Goal: Transaction & Acquisition: Purchase product/service

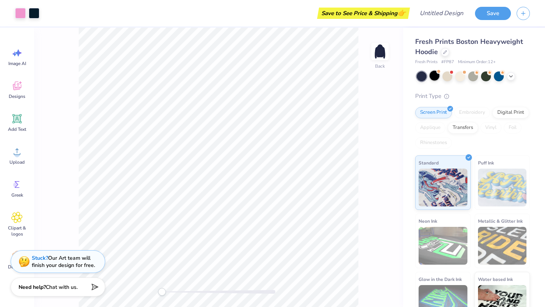
click at [433, 76] on div at bounding box center [434, 76] width 10 height 10
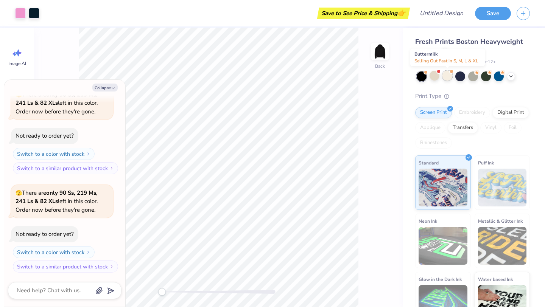
click at [445, 76] on div at bounding box center [447, 76] width 10 height 10
click at [487, 75] on div at bounding box center [486, 76] width 10 height 10
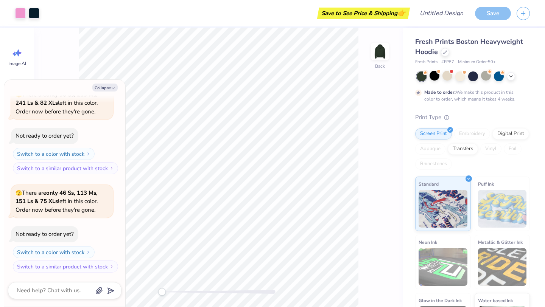
scroll to position [203, 0]
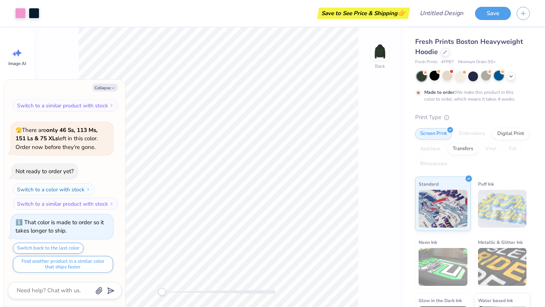
click at [497, 78] on div at bounding box center [499, 76] width 10 height 10
click at [420, 78] on div at bounding box center [422, 77] width 10 height 10
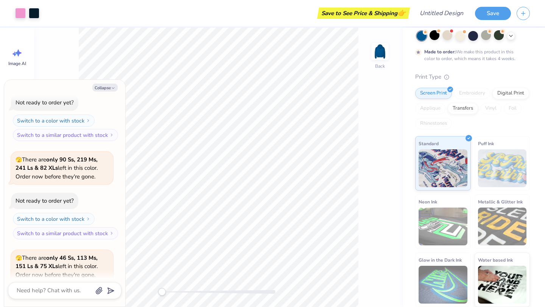
scroll to position [0, 0]
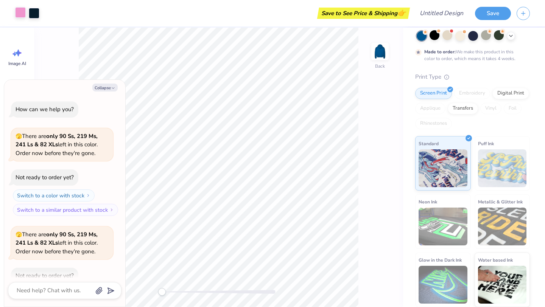
click at [19, 12] on div at bounding box center [20, 12] width 11 height 11
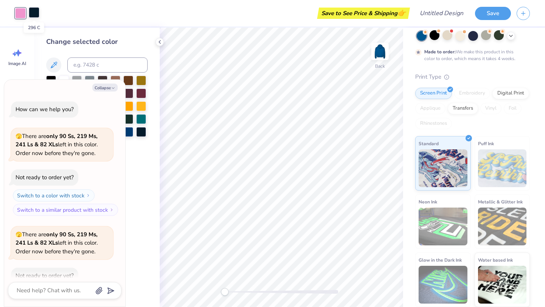
click at [29, 13] on div at bounding box center [34, 12] width 11 height 11
click at [187, 20] on div "Save to See Price & Shipping 👉" at bounding box center [226, 13] width 363 height 26
click at [381, 15] on div "Save to See Price & Shipping 👉" at bounding box center [363, 13] width 89 height 11
click at [491, 9] on button "Save" at bounding box center [493, 12] width 36 height 13
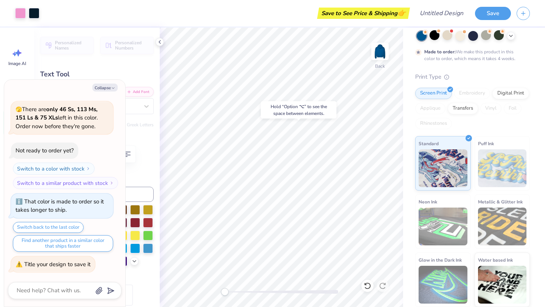
type textarea "x"
type input "0.55"
type input "1.96"
type input "5.77"
type textarea "x"
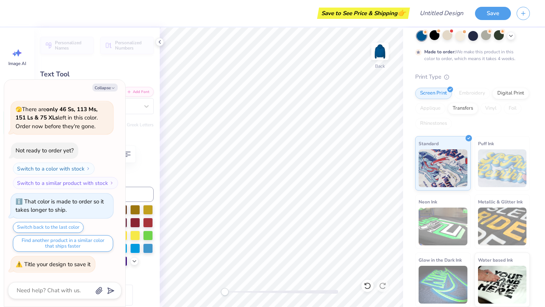
type input "3.30"
type textarea "x"
type input "1.65"
type input "3.50"
type textarea "x"
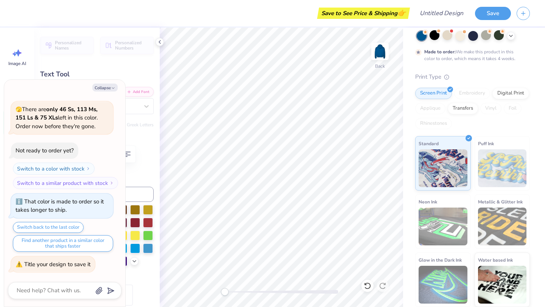
type input "0.55"
type textarea "x"
type input "1.65"
type textarea "x"
type input "1.59"
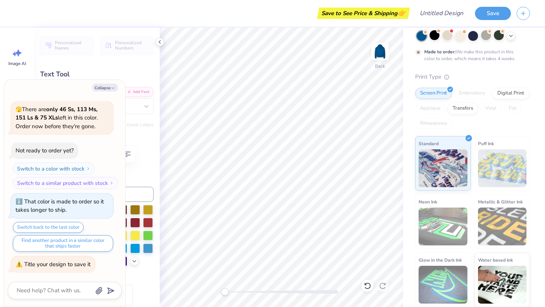
type textarea "x"
type input "2.19"
type input "1.97"
type input "3.00"
type textarea "x"
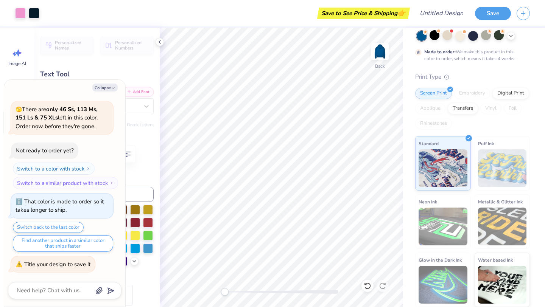
type input "1.75"
type input "1.96"
type input "3.60"
type textarea "x"
type textarea "DB"
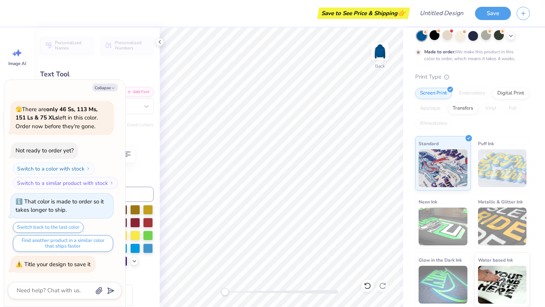
type textarea "x"
type textarea "S"
type textarea "x"
type textarea "D"
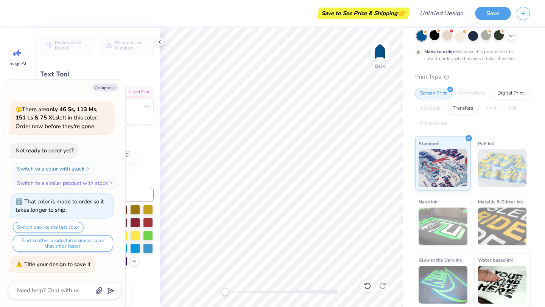
type textarea "x"
type input "1.59"
type textarea "x"
type input "1.72"
type input "3.20"
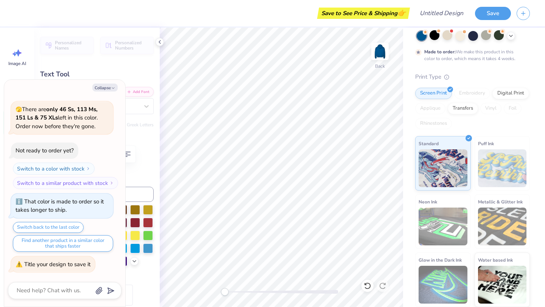
scroll to position [0, 0]
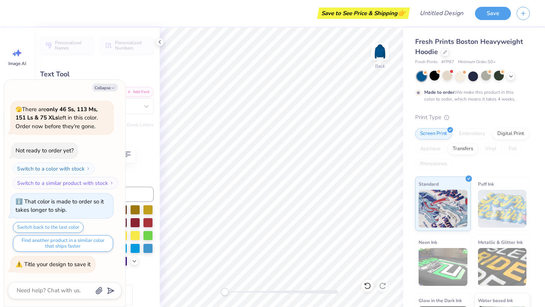
type textarea "x"
type input "1.86"
type input "3.60"
type textarea "x"
type input "1.59"
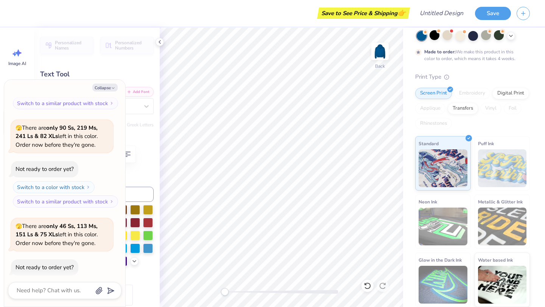
scroll to position [205, 0]
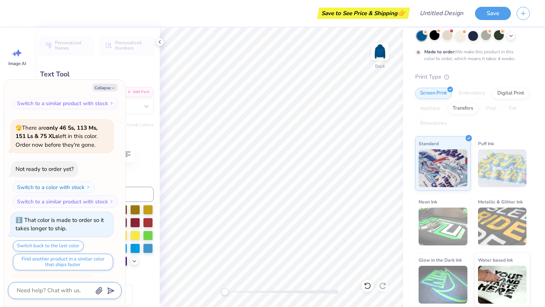
type textarea "x"
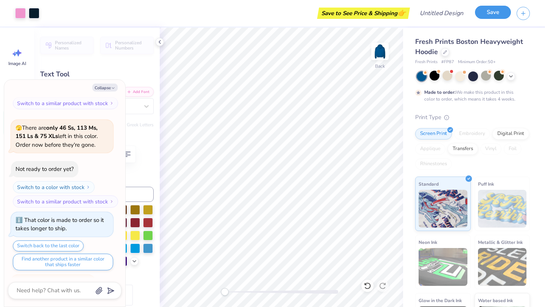
click at [492, 11] on button "Save" at bounding box center [493, 12] width 36 height 13
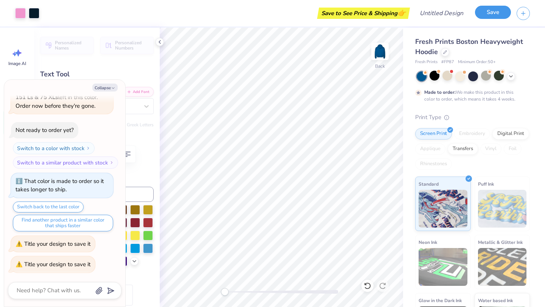
click at [492, 11] on button "Save" at bounding box center [493, 12] width 36 height 13
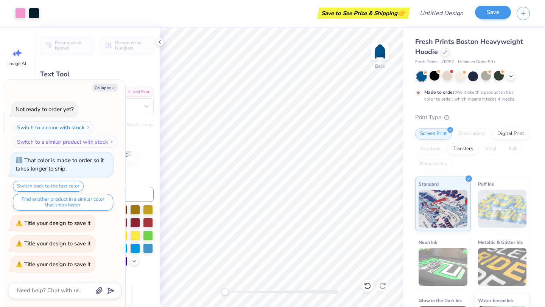
click at [492, 11] on button "Save" at bounding box center [493, 12] width 36 height 13
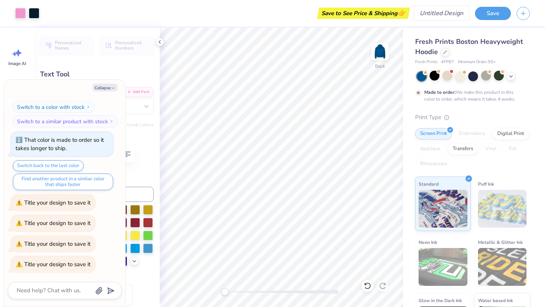
click at [438, 14] on input "Design Title" at bounding box center [442, 13] width 56 height 15
type textarea "x"
type input "m"
type textarea "x"
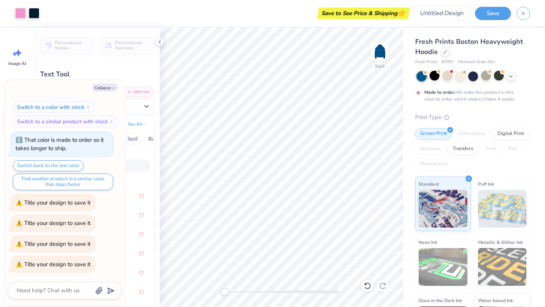
type input "mo"
type textarea "x"
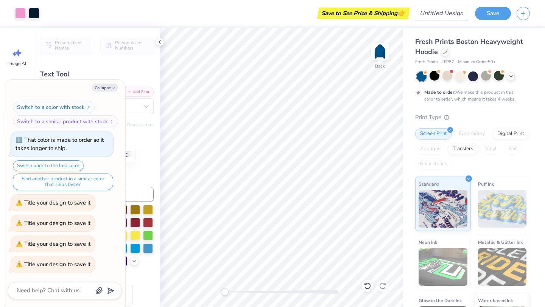
type textarea "x"
click at [446, 13] on input "Design Title" at bounding box center [450, 13] width 37 height 15
type input "m"
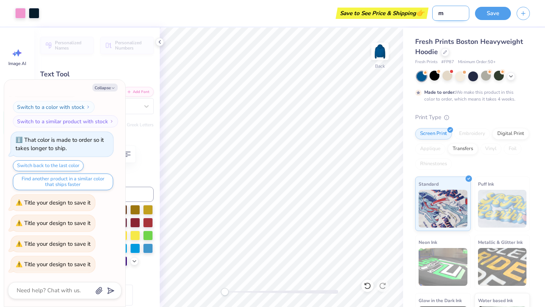
type textarea "x"
type input "mo"
type textarea "x"
type input "moc"
type textarea "x"
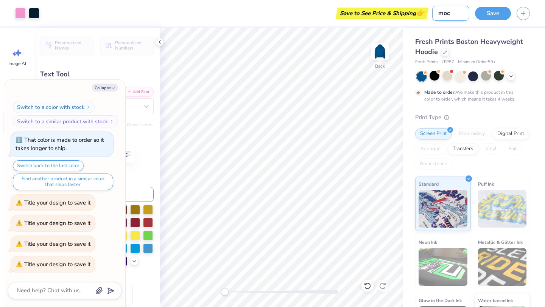
type input "mock"
type textarea "x"
type input "mock"
type textarea "x"
type input "mock u"
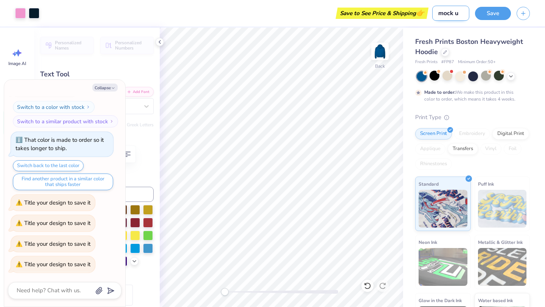
type textarea "x"
type input "mock up"
type textarea "x"
type input "mock up"
click at [501, 9] on button "Save" at bounding box center [493, 12] width 36 height 13
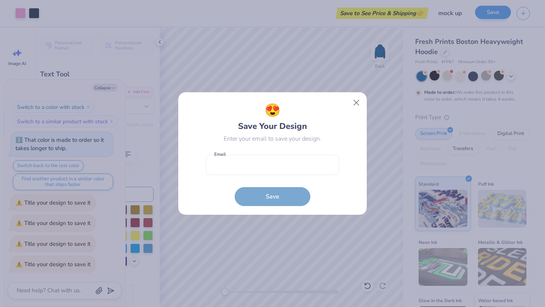
type textarea "x"
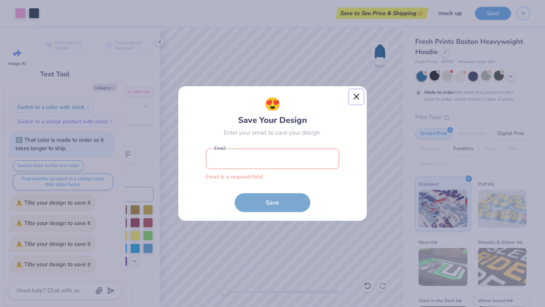
type textarea "x"
click at [274, 162] on input "email" at bounding box center [272, 159] width 133 height 21
click at [261, 159] on input "email" at bounding box center [272, 159] width 133 height 21
type input "istratto@asu.edu"
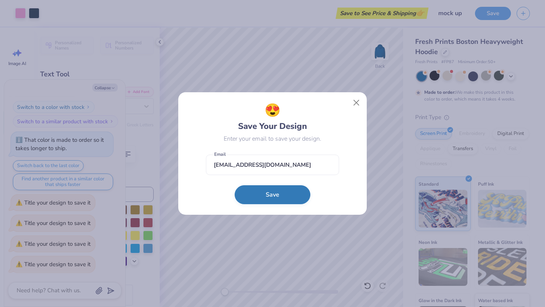
click at [260, 196] on button "Save" at bounding box center [273, 194] width 76 height 19
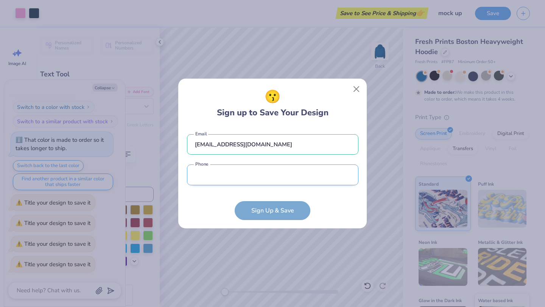
click at [214, 172] on input "tel" at bounding box center [272, 175] width 171 height 21
type input "(480) 234-0195"
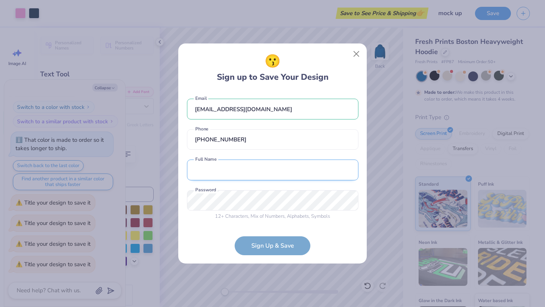
click at [221, 174] on input "text" at bounding box center [272, 170] width 171 height 21
type input "Isabelle Stratton"
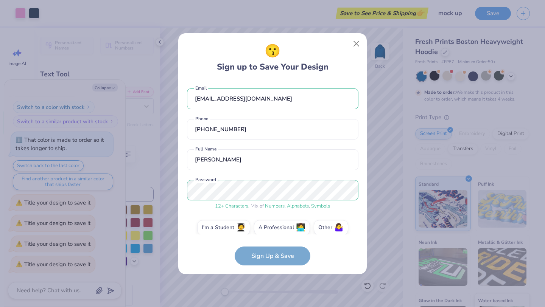
scroll to position [8, 0]
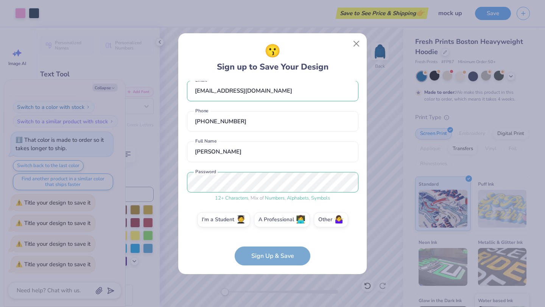
click at [264, 255] on form "istratto@asu.edu Email (480) 234-0195 Phone Isabelle Stratton Full Name 12 + Ch…" at bounding box center [272, 173] width 171 height 185
click at [230, 222] on label "I'm a Student 🧑‍🎓" at bounding box center [223, 218] width 53 height 15
click at [270, 227] on input "I'm a Student 🧑‍🎓" at bounding box center [272, 229] width 5 height 5
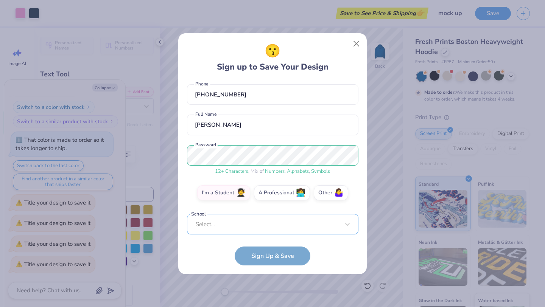
click at [232, 225] on div "Select..." at bounding box center [272, 224] width 171 height 21
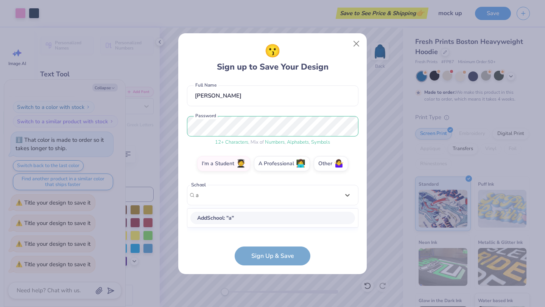
scroll to position [0, 0]
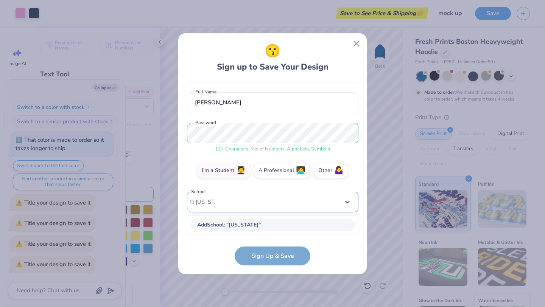
type input "arizona"
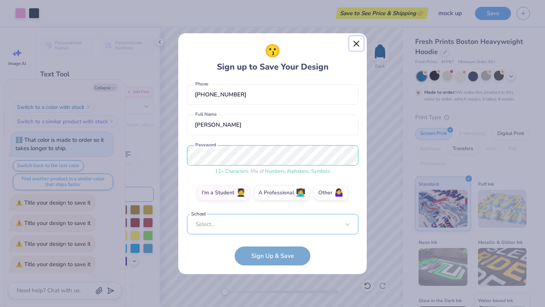
click at [349, 36] on button "Close" at bounding box center [356, 43] width 14 height 14
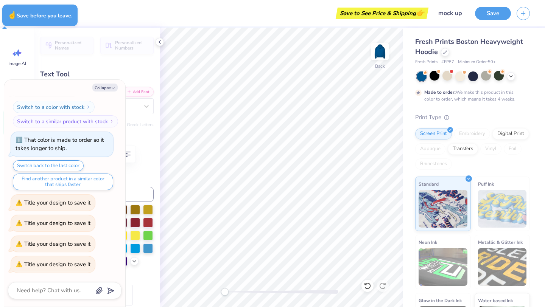
type textarea "x"
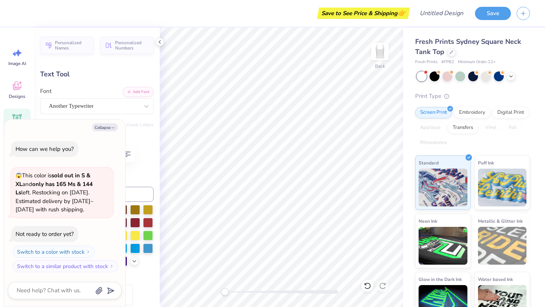
type textarea "x"
type textarea "DSG"
type textarea "x"
type textarea "DS"
type textarea "x"
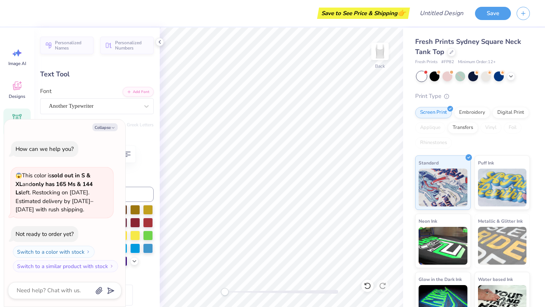
type textarea "DSP"
type textarea "x"
type textarea "DSP"
click at [435, 74] on div at bounding box center [434, 76] width 10 height 10
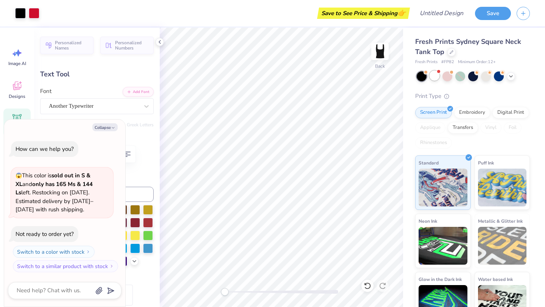
scroll to position [59, 0]
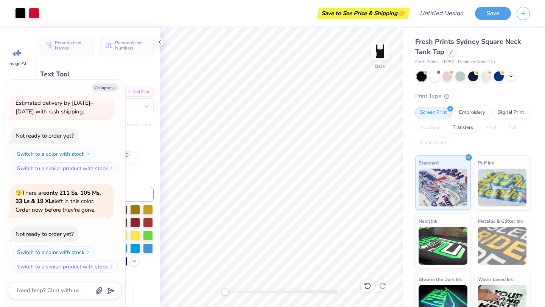
click at [454, 73] on div at bounding box center [473, 77] width 113 height 10
click at [450, 75] on div at bounding box center [447, 76] width 10 height 10
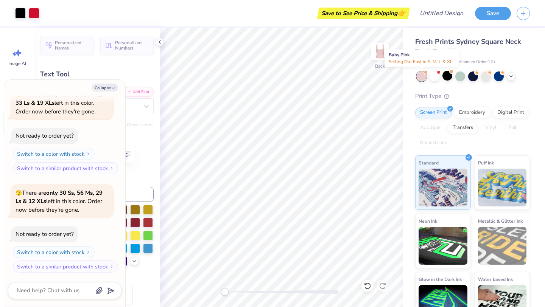
click at [419, 78] on div at bounding box center [422, 77] width 10 height 10
type textarea "x"
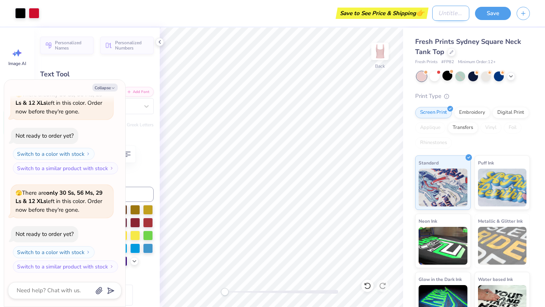
click at [432, 14] on input "Design Title" at bounding box center [450, 13] width 37 height 15
type input "m"
type textarea "x"
type input "mo"
type textarea "x"
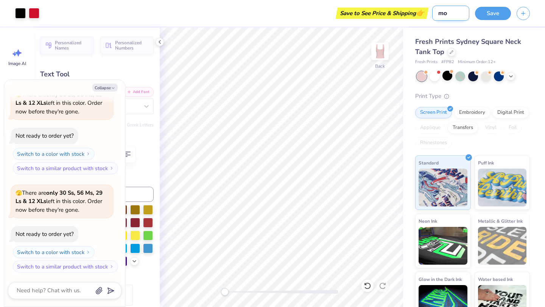
type input "moc"
type textarea "x"
type input "mock"
type textarea "x"
type input "mocku"
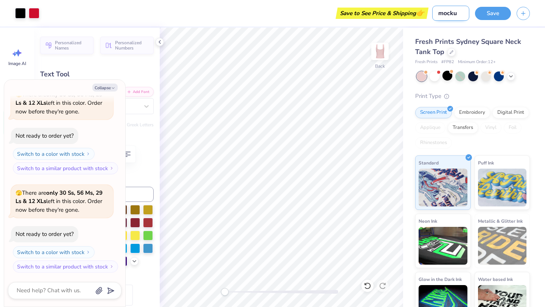
type textarea "x"
type input "mockup"
type textarea "x"
type input "mockup"
click at [433, 74] on div at bounding box center [434, 76] width 10 height 10
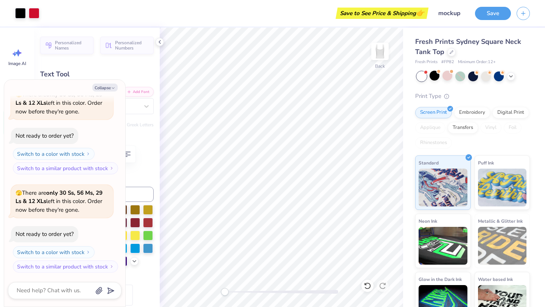
scroll to position [371, 0]
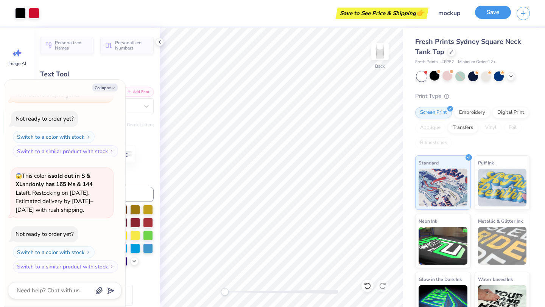
click at [495, 11] on button "Save" at bounding box center [493, 12] width 36 height 13
type textarea "x"
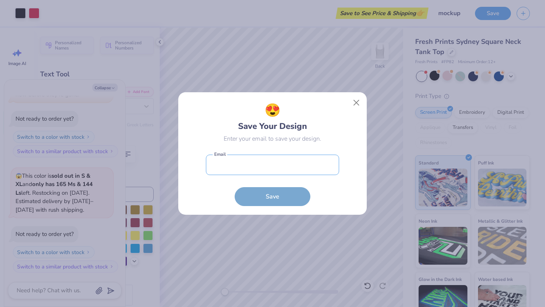
drag, startPoint x: 246, startPoint y: 166, endPoint x: 257, endPoint y: 148, distance: 20.8
click at [246, 166] on input "email" at bounding box center [272, 165] width 133 height 21
type input "istratto@asu.edu"
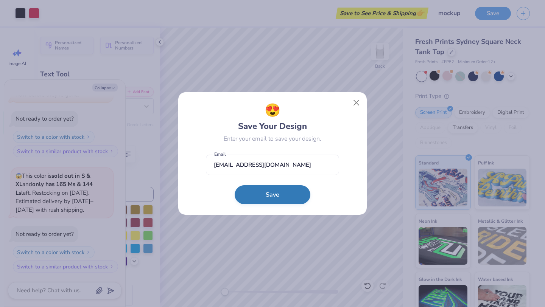
click at [263, 194] on button "Save" at bounding box center [273, 194] width 76 height 19
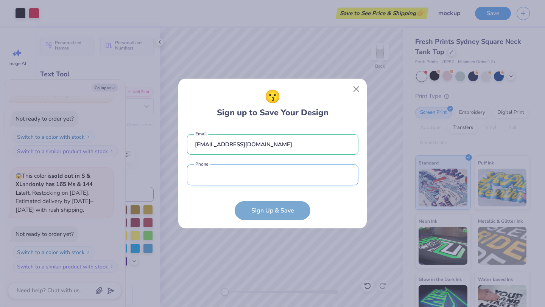
click at [237, 181] on input "tel" at bounding box center [272, 175] width 171 height 21
type input "(480) 234-0195"
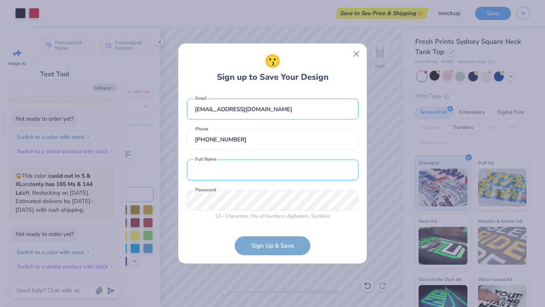
click at [219, 168] on input "text" at bounding box center [272, 170] width 171 height 21
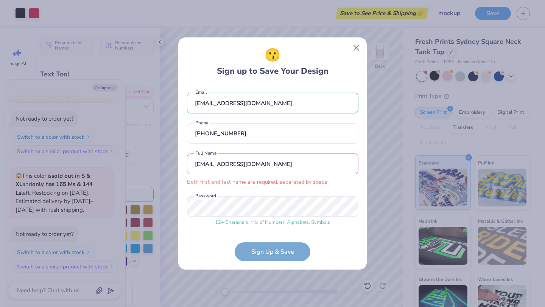
click at [265, 249] on form "istratto@asu.edu Email (480) 234-0195 Phone istratto@asu.edu Both first and las…" at bounding box center [272, 173] width 171 height 176
drag, startPoint x: 245, startPoint y: 166, endPoint x: 170, endPoint y: 153, distance: 76.5
click at [170, 162] on div "😗 Sign up to Save Your Design istratto@asu.edu Email (480) 234-0195 Phone istra…" at bounding box center [272, 153] width 545 height 307
type input "I"
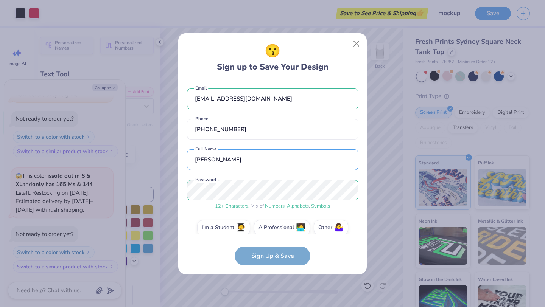
type input "Isabelle Stratton"
click at [267, 254] on form "istratto@asu.edu Email (480) 234-0195 Phone Isabelle Stratton Full Name 12 + Ch…" at bounding box center [272, 173] width 171 height 185
click at [228, 230] on label "I'm a Student 🧑‍🎓" at bounding box center [223, 226] width 53 height 15
click at [270, 230] on input "I'm a Student 🧑‍🎓" at bounding box center [272, 229] width 5 height 5
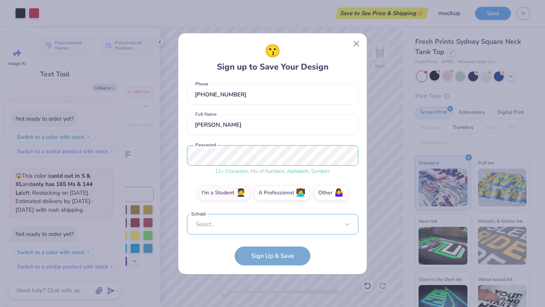
click at [240, 224] on div "Select..." at bounding box center [272, 224] width 171 height 21
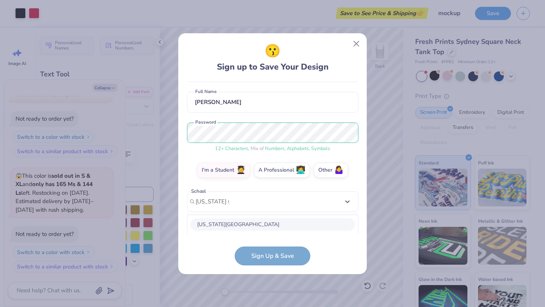
scroll to position [152, 0]
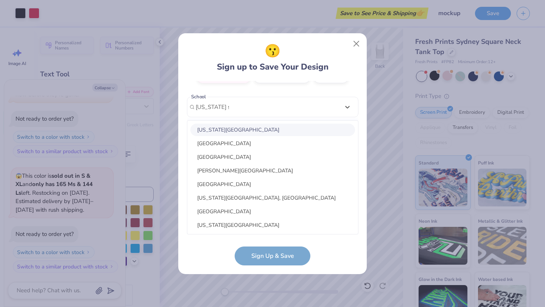
click at [249, 136] on div "Arizona State University" at bounding box center [272, 130] width 165 height 12
type input "arizona state"
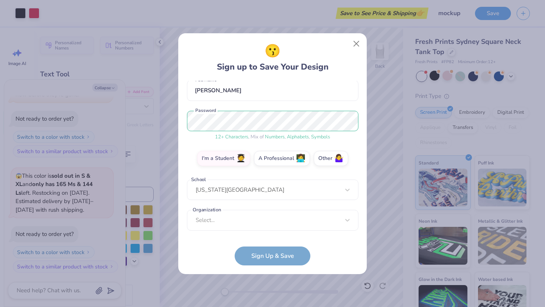
scroll to position [69, 0]
click at [240, 221] on div "Select..." at bounding box center [272, 220] width 171 height 21
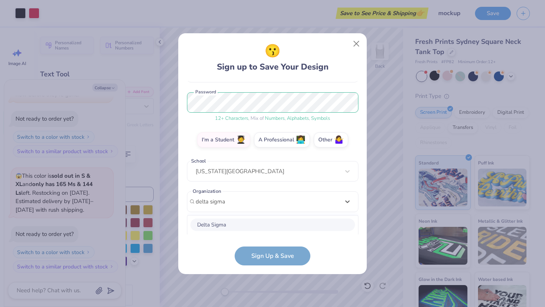
scroll to position [182, 0]
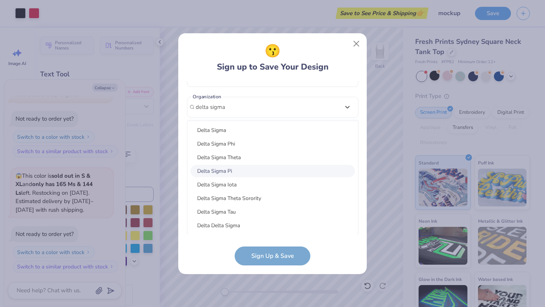
click at [238, 171] on div "Delta Sigma Pi" at bounding box center [272, 171] width 165 height 12
type input "delta sigma"
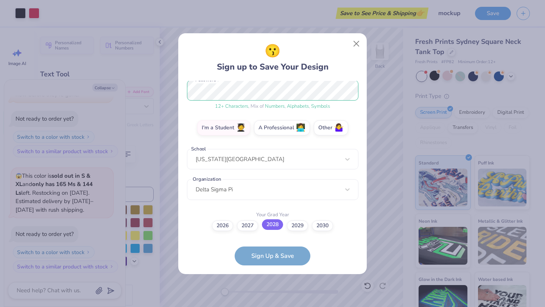
click at [273, 228] on label "2028" at bounding box center [272, 224] width 21 height 11
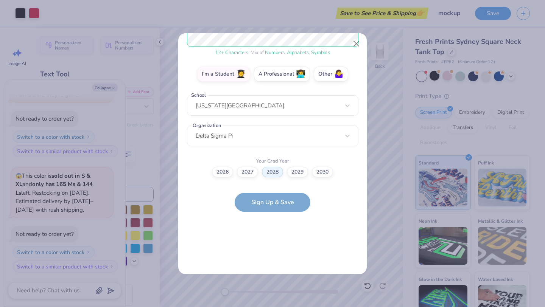
scroll to position [0, 0]
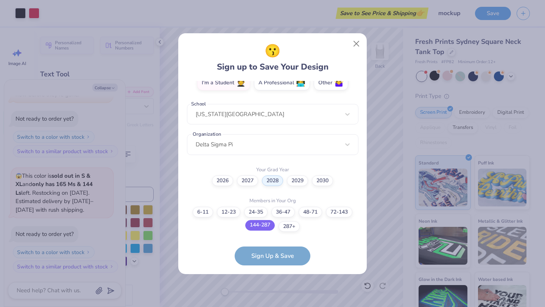
click at [250, 224] on label "144-287" at bounding box center [260, 225] width 30 height 11
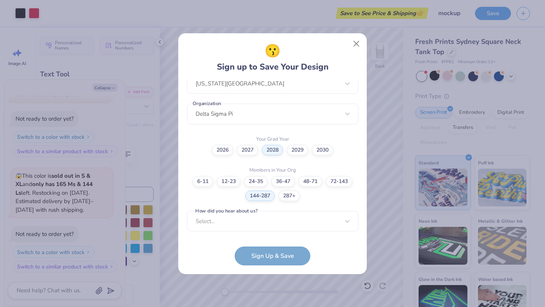
click at [239, 231] on div "istratto@asu.edu Email (480) 234-0195 Phone Isabelle Stratton Full Name 12 + Ch…" at bounding box center [272, 158] width 171 height 154
click at [232, 223] on div "Select..." at bounding box center [272, 221] width 171 height 21
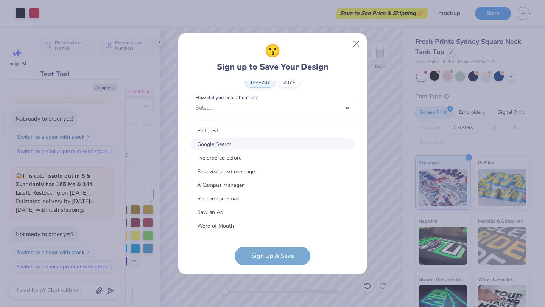
click at [216, 146] on div "Google Search" at bounding box center [272, 144] width 165 height 12
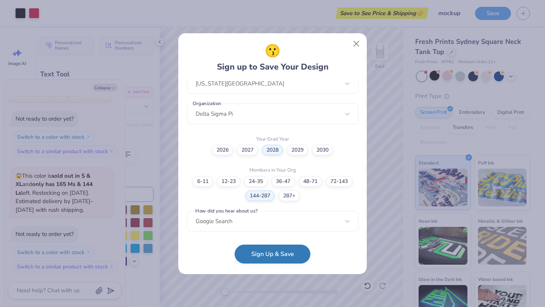
click at [277, 257] on button "Sign Up & Save" at bounding box center [273, 254] width 76 height 19
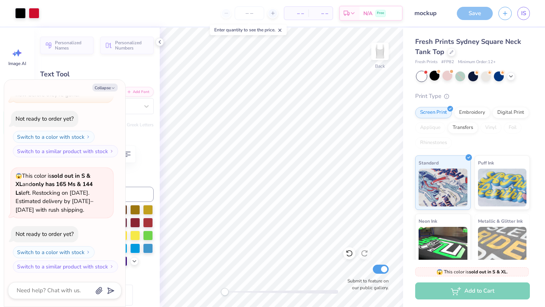
click at [466, 12] on div "Save" at bounding box center [475, 13] width 36 height 13
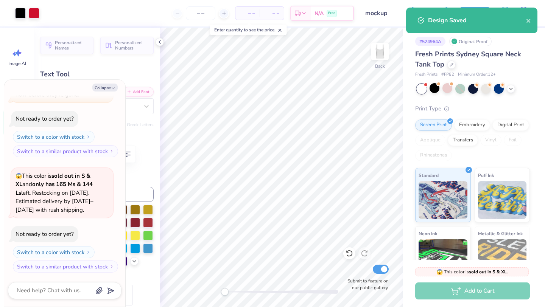
click at [438, 17] on div "Design Saved" at bounding box center [477, 20] width 98 height 9
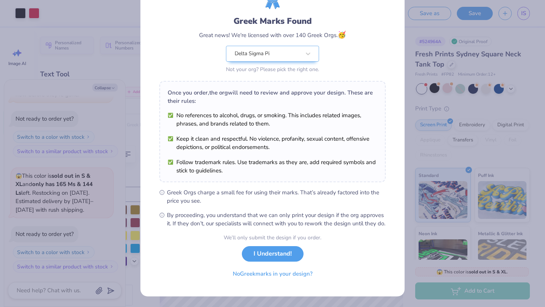
scroll to position [47, 0]
click at [267, 250] on button "I Understand!" at bounding box center [273, 252] width 62 height 16
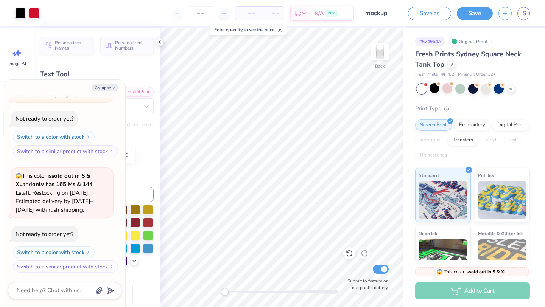
click at [470, 288] on div "Add to Cart" at bounding box center [472, 291] width 115 height 17
click at [473, 11] on button "Save" at bounding box center [475, 12] width 36 height 13
click at [229, 12] on span "– –" at bounding box center [231, 13] width 15 height 8
click at [261, 13] on span "– –" at bounding box center [256, 13] width 15 height 8
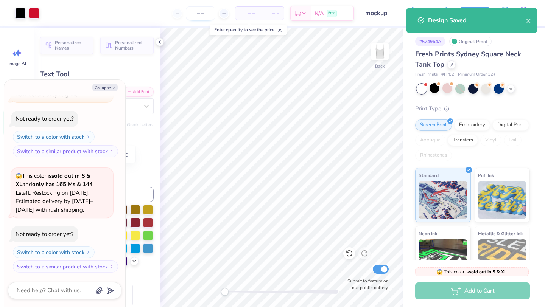
click at [190, 11] on input "number" at bounding box center [201, 13] width 30 height 14
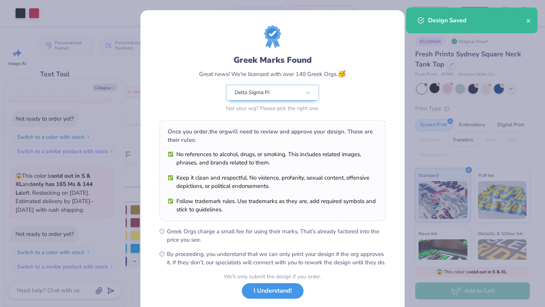
click at [275, 296] on button "I Understand!" at bounding box center [273, 291] width 62 height 16
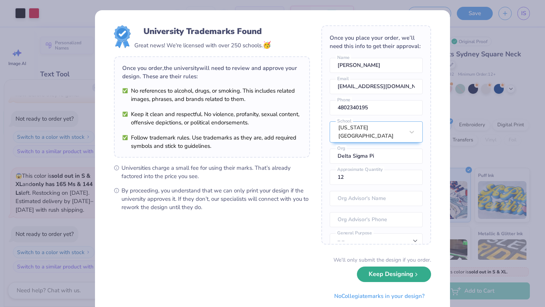
click at [395, 274] on button "Keep Designing" at bounding box center [394, 275] width 74 height 16
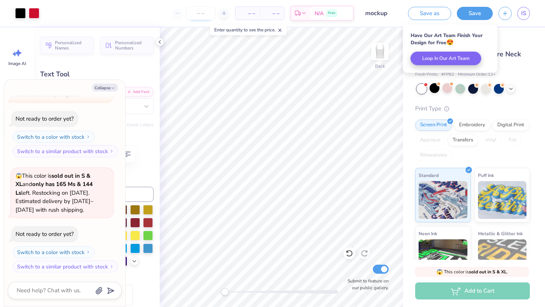
type textarea "x"
click at [205, 14] on input "number" at bounding box center [201, 13] width 30 height 14
click at [226, 16] on div at bounding box center [224, 13] width 10 height 10
type input "12"
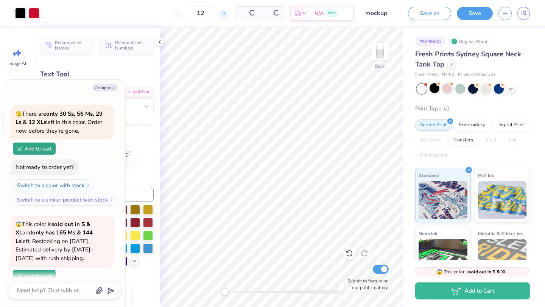
scroll to position [407, 0]
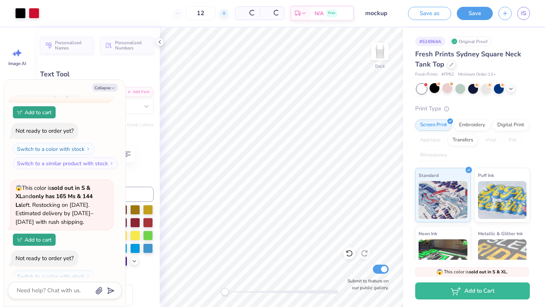
type textarea "x"
click at [232, 13] on span "$38.00" at bounding box center [223, 13] width 16 height 8
click at [291, 16] on div "Est. Delivery" at bounding box center [282, 15] width 20 height 14
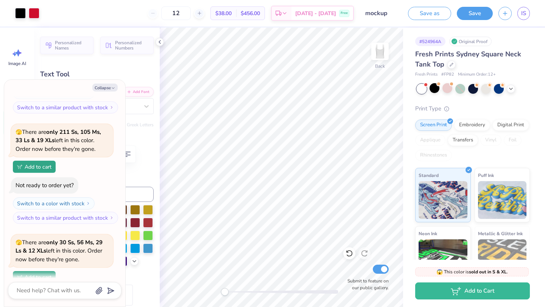
scroll to position [0, 0]
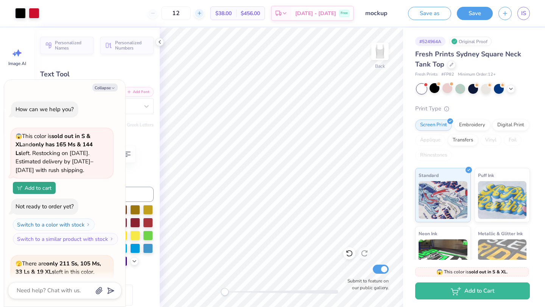
click at [204, 13] on div at bounding box center [199, 13] width 10 height 10
type input "13"
click at [202, 14] on icon at bounding box center [199, 13] width 5 height 5
type textarea "x"
type input "14"
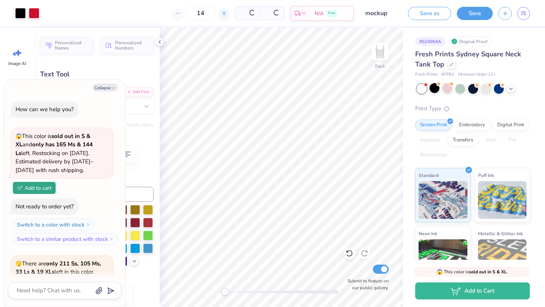
type textarea "x"
click at [202, 14] on icon at bounding box center [199, 13] width 5 height 5
type input "15"
type textarea "x"
click at [202, 14] on icon at bounding box center [199, 13] width 5 height 5
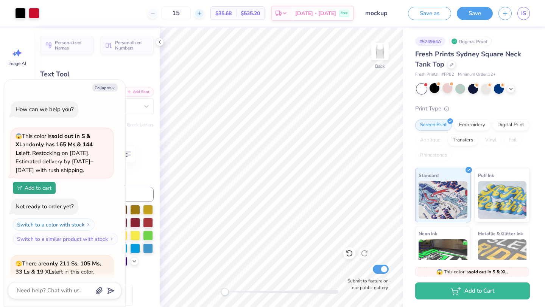
type input "16"
type textarea "x"
click at [158, 12] on div at bounding box center [153, 13] width 10 height 10
type input "15"
type textarea "x"
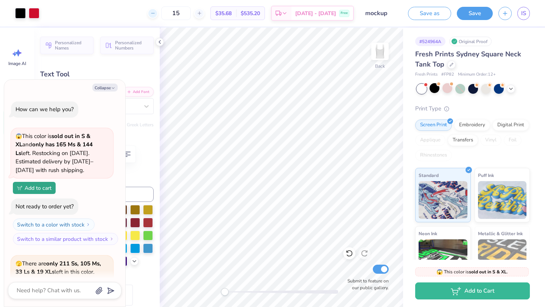
click at [155, 14] on icon at bounding box center [152, 13] width 5 height 5
type input "14"
type textarea "x"
click at [155, 12] on icon at bounding box center [152, 13] width 5 height 5
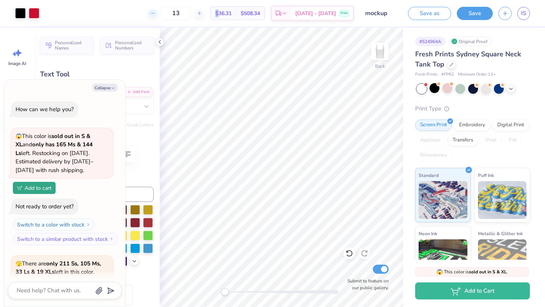
type input "12"
click at [171, 12] on div "12" at bounding box center [176, 13] width 57 height 14
type textarea "x"
click at [171, 12] on div "12 Per Item Total Est. Delivery N/A Free" at bounding box center [199, 13] width 309 height 26
click at [191, 13] on input "12" at bounding box center [176, 13] width 30 height 14
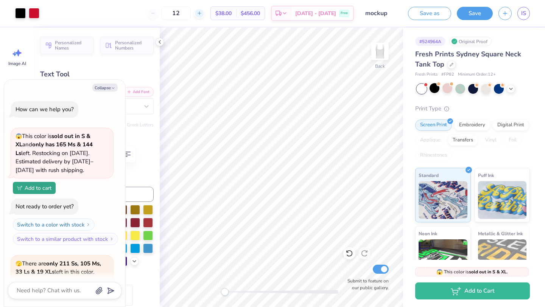
click at [202, 12] on icon at bounding box center [199, 13] width 5 height 5
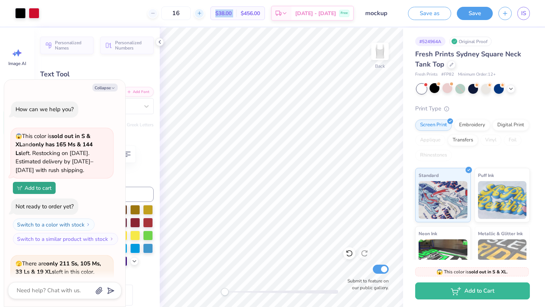
type input "17"
type textarea "x"
click at [191, 14] on input "17" at bounding box center [176, 13] width 30 height 14
click at [154, 13] on line at bounding box center [152, 13] width 3 height 0
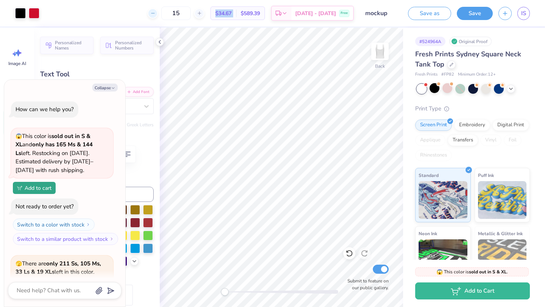
click at [154, 13] on line at bounding box center [152, 13] width 3 height 0
type input "12"
click at [170, 13] on div "12" at bounding box center [176, 13] width 57 height 14
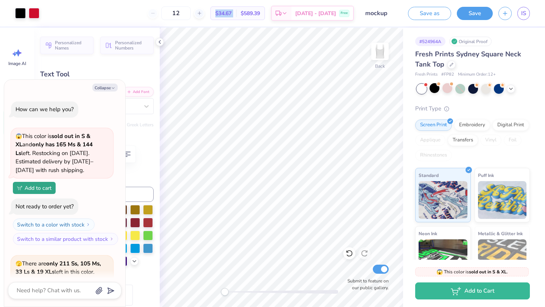
click at [170, 13] on div "12" at bounding box center [176, 13] width 57 height 14
click at [170, 13] on div "12 Per Item Total Est. Delivery N/A Free" at bounding box center [199, 13] width 309 height 26
click at [232, 13] on span "$38.00" at bounding box center [223, 13] width 16 height 8
click at [232, 11] on span "$38.00" at bounding box center [223, 13] width 16 height 8
click at [158, 43] on icon at bounding box center [160, 42] width 6 height 6
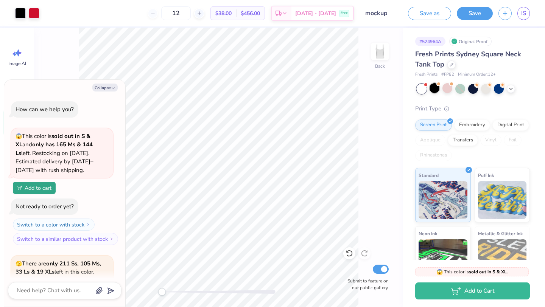
click at [434, 86] on div at bounding box center [434, 88] width 10 height 10
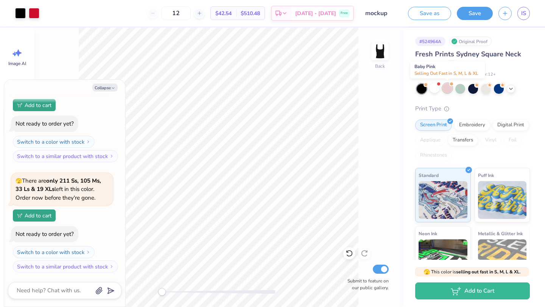
click at [447, 89] on div at bounding box center [447, 88] width 10 height 10
click at [462, 90] on div at bounding box center [460, 89] width 10 height 10
click at [477, 88] on div at bounding box center [473, 88] width 10 height 10
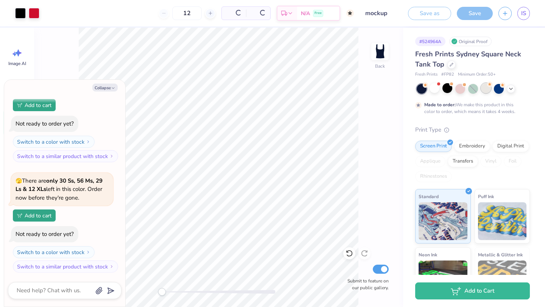
type textarea "x"
type input "50"
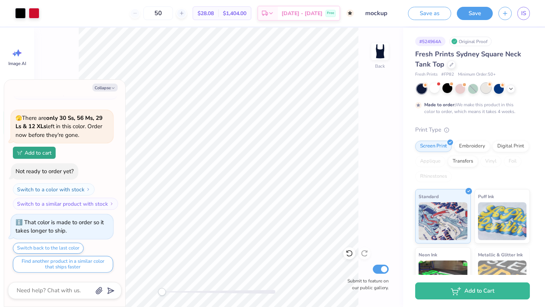
click at [490, 90] on div at bounding box center [486, 88] width 10 height 10
drag, startPoint x: 500, startPoint y: 89, endPoint x: 504, endPoint y: 89, distance: 4.5
click at [500, 89] on div at bounding box center [499, 89] width 10 height 10
click at [448, 90] on div at bounding box center [447, 88] width 10 height 10
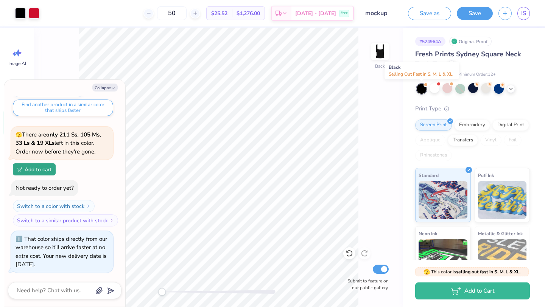
click at [422, 89] on div at bounding box center [422, 89] width 10 height 10
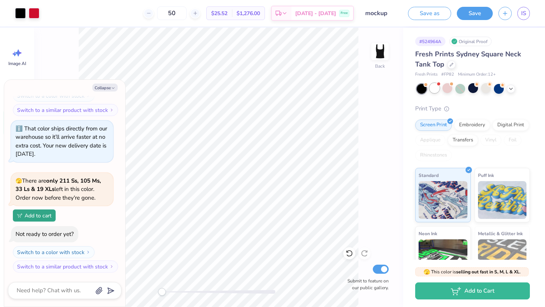
click at [432, 89] on div at bounding box center [434, 88] width 10 height 10
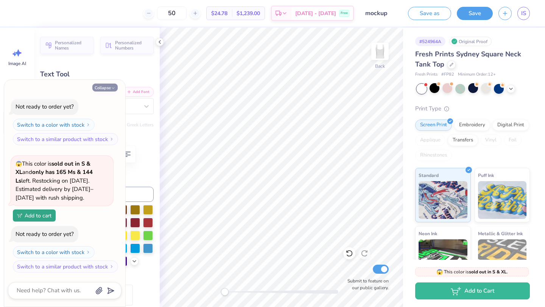
click at [107, 88] on button "Collapse" at bounding box center [104, 88] width 25 height 8
type textarea "x"
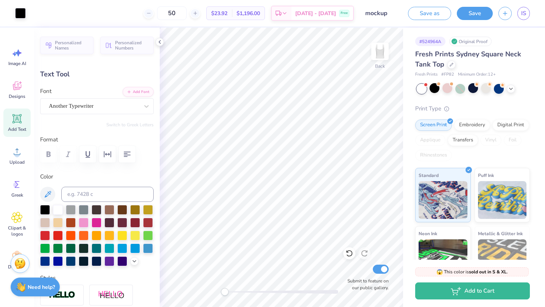
type input "6.74"
type input "3.05"
type input "4.05"
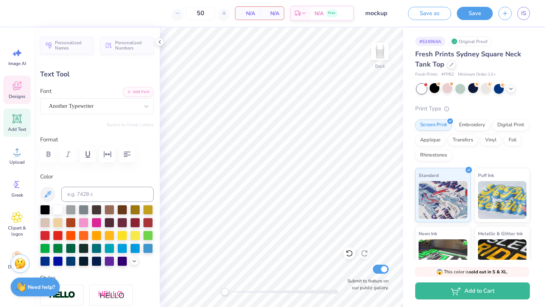
click at [16, 86] on icon at bounding box center [16, 85] width 11 height 11
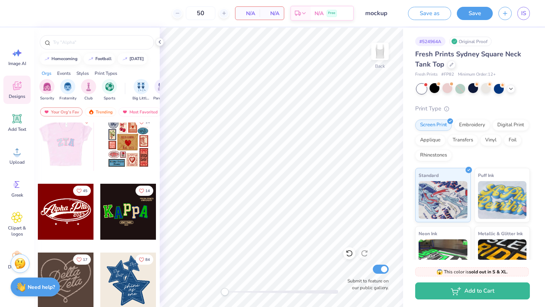
scroll to position [78, 0]
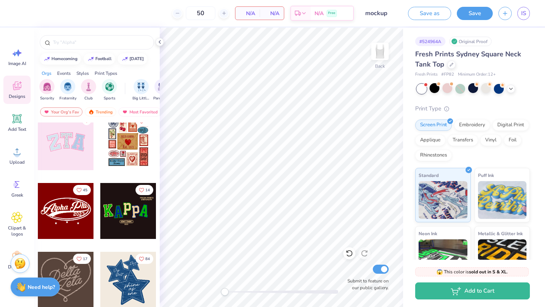
click at [123, 138] on div at bounding box center [128, 142] width 56 height 56
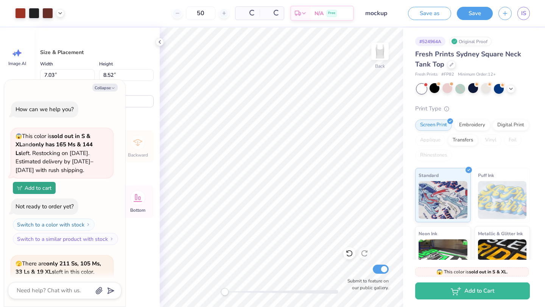
scroll to position [1172, 0]
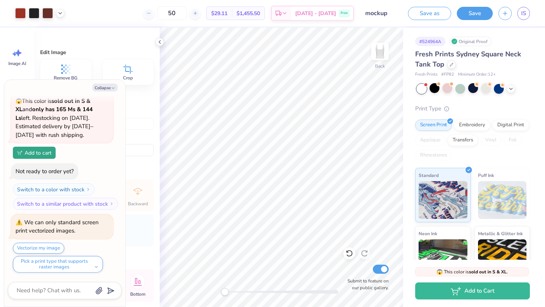
type textarea "x"
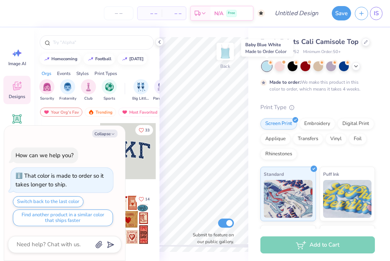
click at [267, 62] on div at bounding box center [267, 66] width 10 height 10
click at [111, 132] on icon "button" at bounding box center [113, 134] width 5 height 5
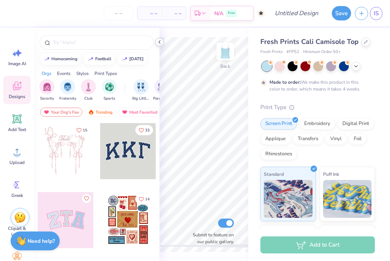
click at [157, 44] on icon at bounding box center [160, 42] width 6 height 6
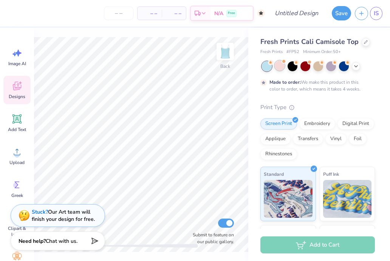
click at [282, 64] on div at bounding box center [280, 66] width 10 height 10
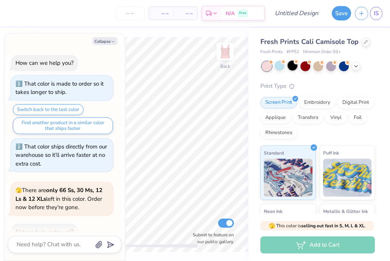
scroll to position [44, 0]
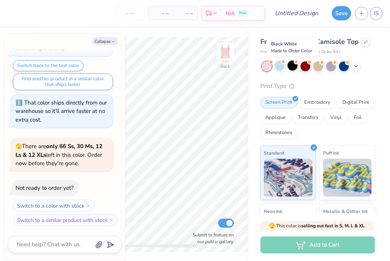
click at [295, 64] on div at bounding box center [293, 66] width 10 height 10
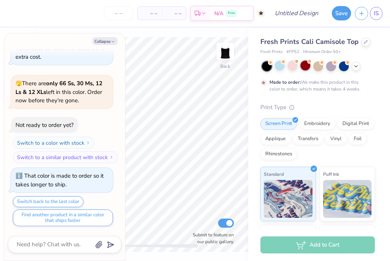
click at [308, 67] on div at bounding box center [306, 66] width 10 height 10
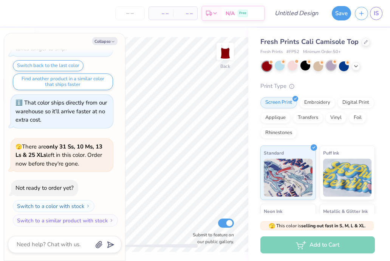
click at [334, 67] on div at bounding box center [331, 66] width 10 height 10
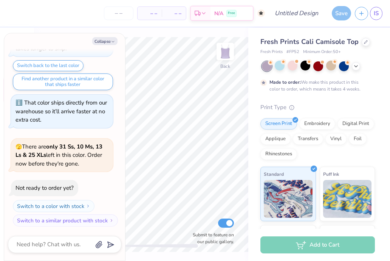
scroll to position [305, 0]
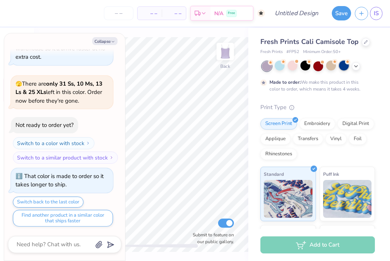
click at [347, 67] on div at bounding box center [344, 66] width 10 height 10
click at [357, 66] on icon at bounding box center [356, 65] width 6 height 6
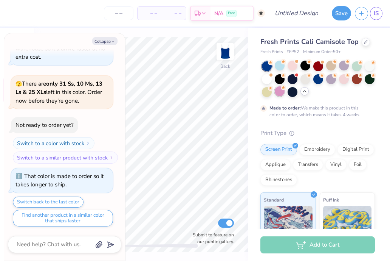
click at [284, 91] on div at bounding box center [280, 91] width 10 height 10
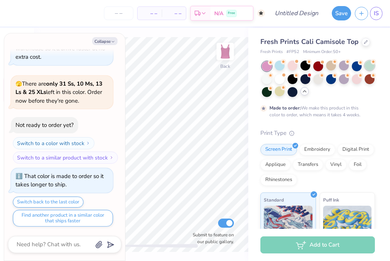
click at [368, 64] on div at bounding box center [370, 66] width 10 height 10
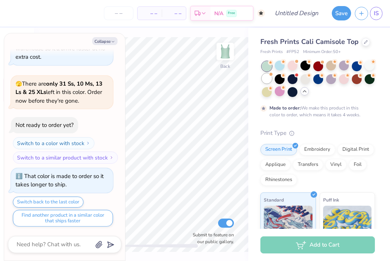
click at [270, 79] on div at bounding box center [267, 78] width 10 height 10
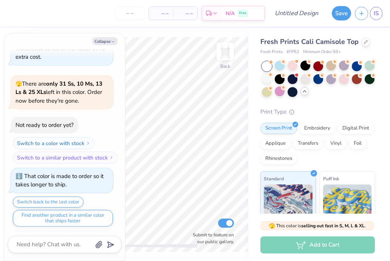
scroll to position [442, 0]
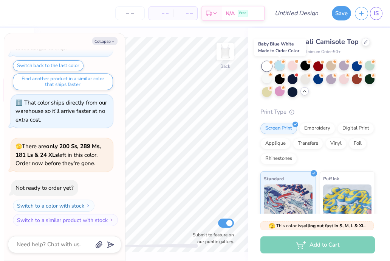
click at [279, 65] on div at bounding box center [280, 66] width 10 height 10
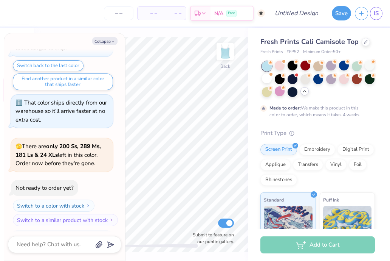
scroll to position [504, 0]
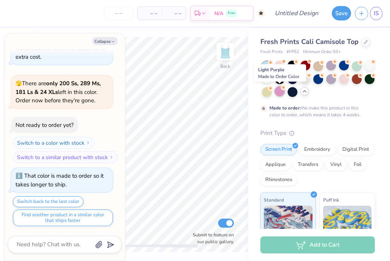
click at [283, 90] on div at bounding box center [280, 91] width 10 height 10
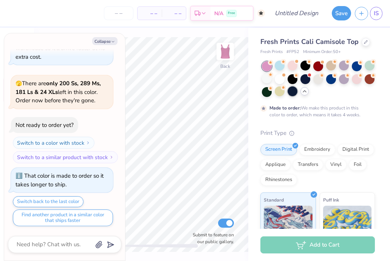
click at [293, 91] on div at bounding box center [293, 91] width 10 height 10
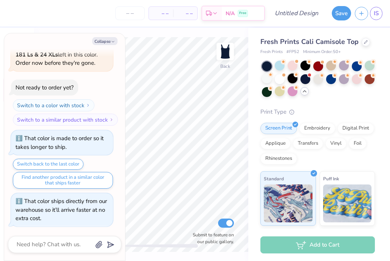
click at [292, 80] on div at bounding box center [293, 78] width 10 height 10
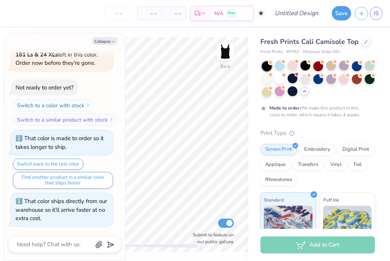
scroll to position [605, 0]
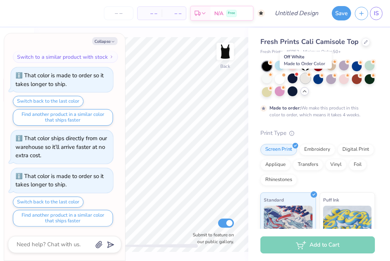
click at [305, 77] on div at bounding box center [306, 78] width 10 height 10
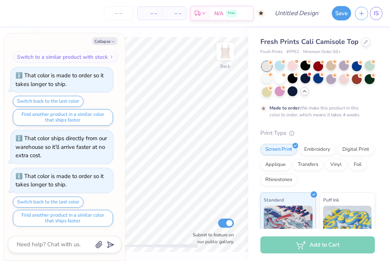
click at [319, 78] on div at bounding box center [319, 78] width 10 height 10
click at [108, 37] on button "Collapse" at bounding box center [104, 41] width 25 height 8
type textarea "x"
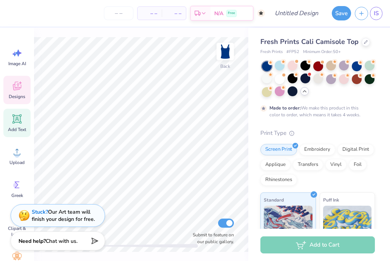
click at [19, 128] on span "Add Text" at bounding box center [17, 129] width 18 height 6
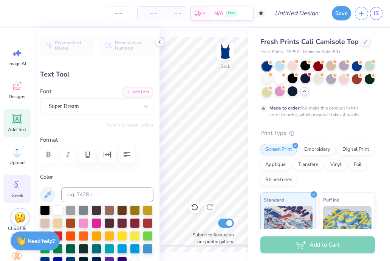
click at [16, 187] on circle at bounding box center [15, 184] width 5 height 5
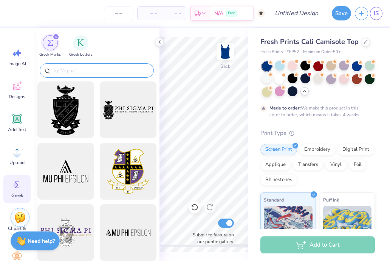
click at [72, 69] on input "text" at bounding box center [100, 71] width 97 height 8
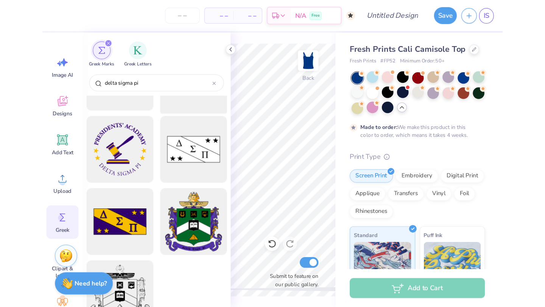
scroll to position [311, 0]
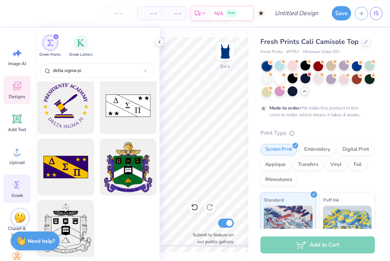
type input "delta sigma pi"
click at [16, 101] on div "Designs" at bounding box center [16, 90] width 27 height 28
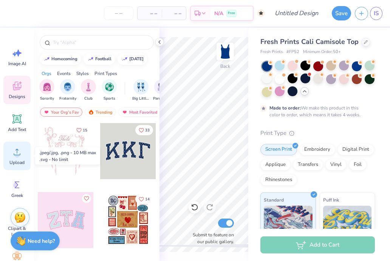
click at [18, 154] on icon at bounding box center [17, 152] width 7 height 6
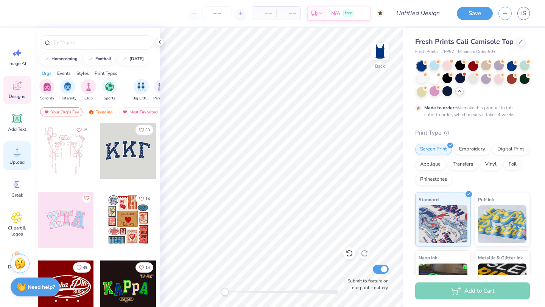
click at [19, 159] on div "Upload" at bounding box center [16, 155] width 27 height 28
click at [19, 66] on span "Image AI" at bounding box center [17, 64] width 18 height 6
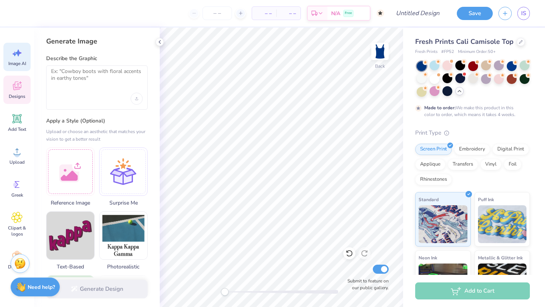
click at [21, 88] on icon at bounding box center [16, 85] width 11 height 11
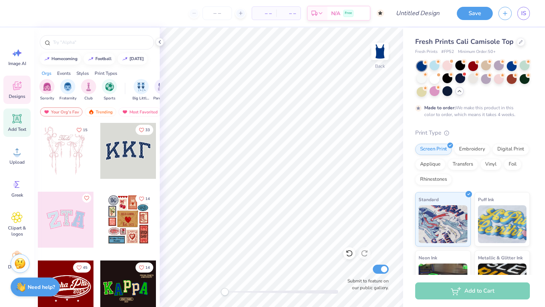
click at [24, 127] on span "Add Text" at bounding box center [17, 129] width 18 height 6
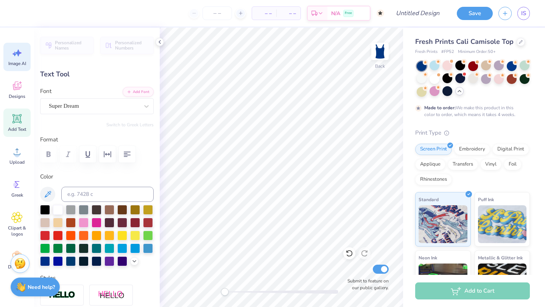
click at [17, 62] on span "Image AI" at bounding box center [17, 64] width 18 height 6
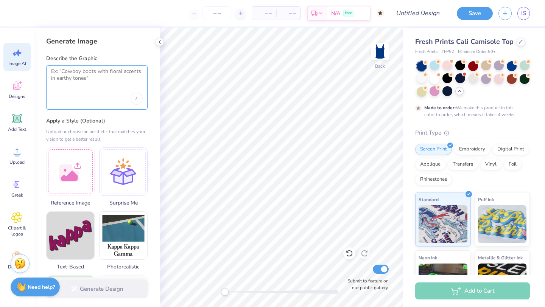
click at [66, 72] on textarea at bounding box center [97, 77] width 92 height 19
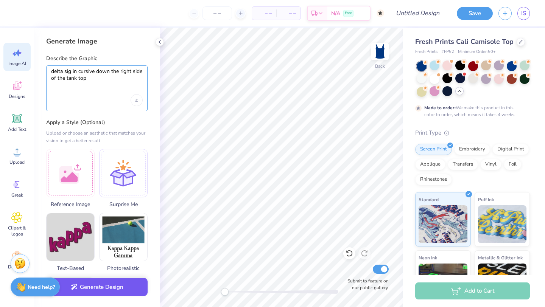
type textarea "delta sig in cursive down the right side of the tank top"
click at [95, 260] on button "Generate Design" at bounding box center [96, 287] width 101 height 19
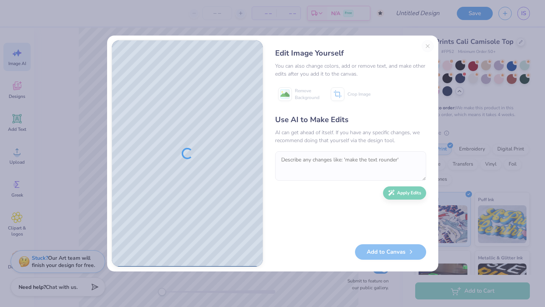
click at [390, 44] on div "Edit Image Yourself You can also change colors, add or remove text, and make ot…" at bounding box center [350, 153] width 166 height 227
click at [390, 46] on div "Edit Image Yourself You can also change colors, add or remove text, and make ot…" at bounding box center [350, 153] width 166 height 227
click at [390, 45] on div "Edit Image Yourself You can also change colors, add or remove text, and make ot…" at bounding box center [350, 153] width 166 height 227
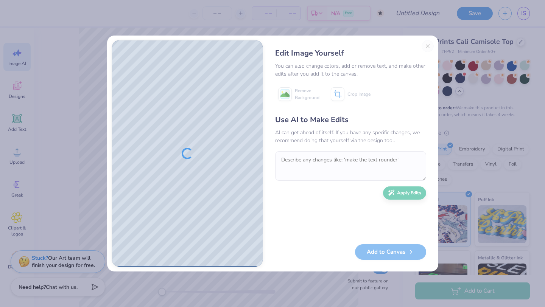
click at [390, 43] on div "Edit Image Yourself You can also change colors, add or remove text, and make ot…" at bounding box center [350, 153] width 166 height 227
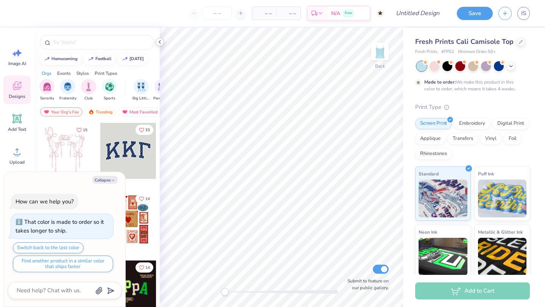
click at [160, 41] on icon at bounding box center [160, 42] width 6 height 6
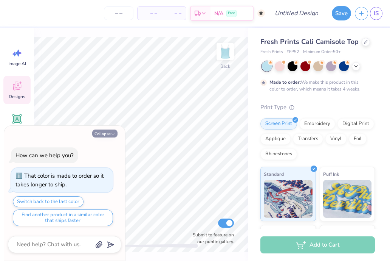
click at [112, 132] on icon "button" at bounding box center [113, 134] width 5 height 5
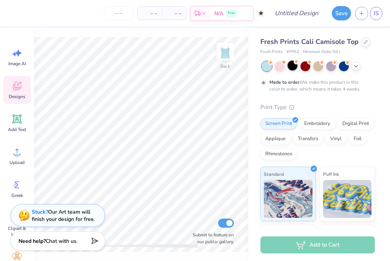
click at [290, 67] on div at bounding box center [293, 66] width 10 height 10
click at [306, 67] on div at bounding box center [306, 66] width 10 height 10
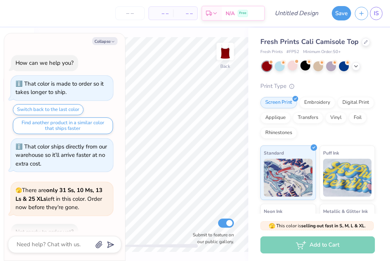
scroll to position [44, 0]
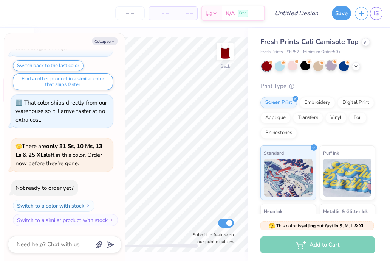
click at [330, 65] on div at bounding box center [331, 66] width 10 height 10
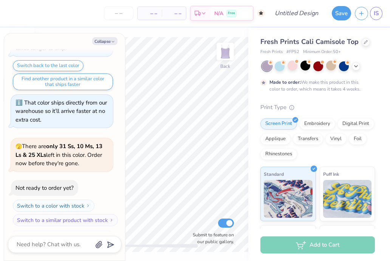
scroll to position [107, 0]
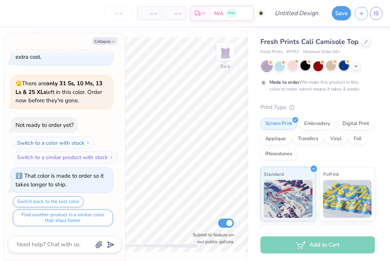
click at [342, 65] on div at bounding box center [344, 66] width 10 height 10
click at [281, 67] on div at bounding box center [280, 66] width 10 height 10
click at [106, 40] on button "Collapse" at bounding box center [104, 41] width 25 height 8
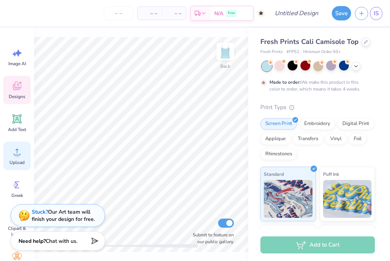
click at [16, 156] on circle at bounding box center [16, 154] width 5 height 5
click at [355, 66] on icon at bounding box center [356, 65] width 6 height 6
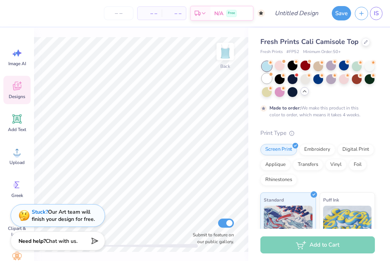
click at [267, 78] on div at bounding box center [267, 78] width 10 height 10
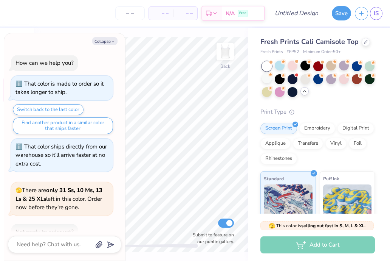
scroll to position [243, 0]
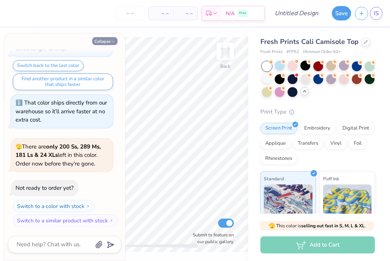
click at [112, 39] on button "Collapse" at bounding box center [104, 41] width 25 height 8
type textarea "x"
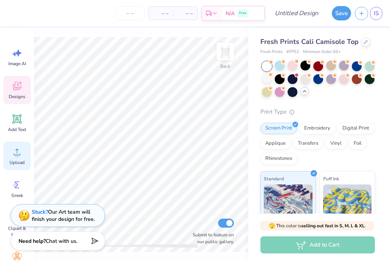
click at [20, 151] on icon at bounding box center [16, 151] width 11 height 11
click at [13, 159] on span "Upload" at bounding box center [16, 162] width 15 height 6
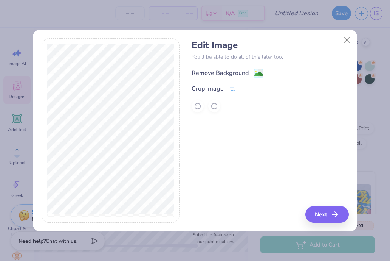
click at [225, 72] on div "Remove Background" at bounding box center [220, 72] width 57 height 9
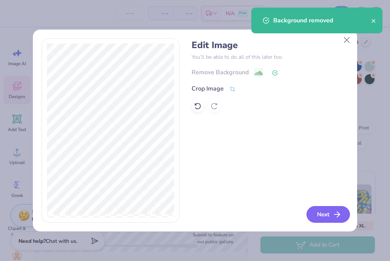
click at [319, 217] on button "Next" at bounding box center [329, 214] width 44 height 17
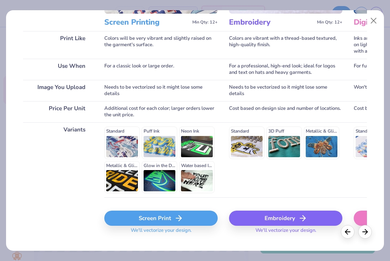
scroll to position [103, 0]
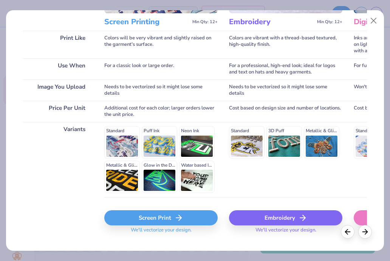
click at [170, 215] on div "Screen Print" at bounding box center [160, 217] width 113 height 15
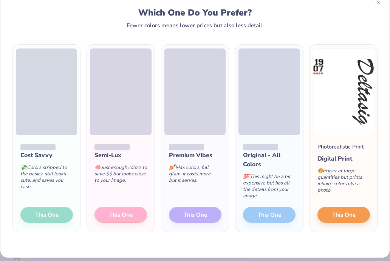
scroll to position [24, 0]
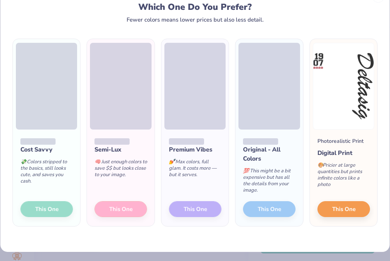
click at [39, 210] on div "Cost Savvy 💸 Colors stripped to the basics, still looks cute, and saves you cas…" at bounding box center [46, 177] width 67 height 96
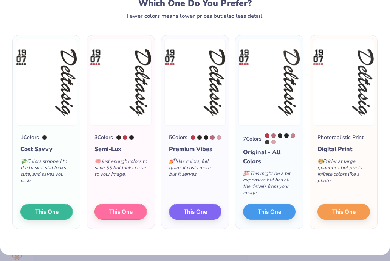
scroll to position [29, 0]
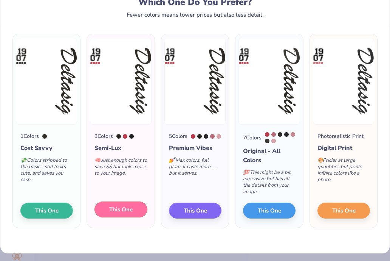
click at [127, 214] on span "This One" at bounding box center [120, 209] width 23 height 9
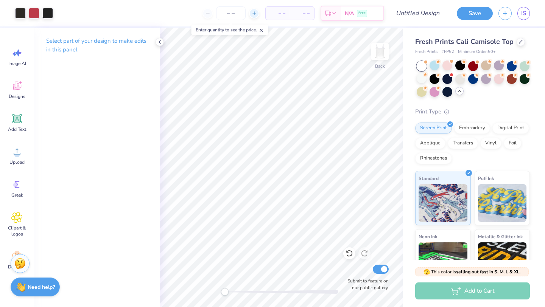
click at [254, 16] on div at bounding box center [254, 13] width 10 height 10
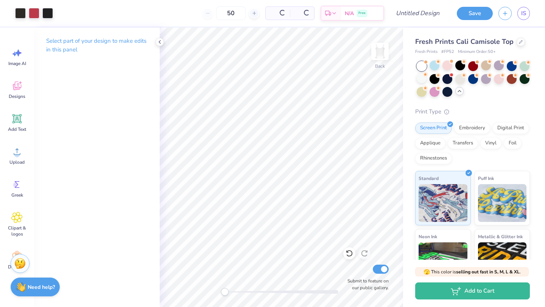
click at [209, 14] on div "50" at bounding box center [230, 13] width 57 height 14
click at [217, 15] on input "50" at bounding box center [202, 13] width 30 height 14
type input "5"
click at [217, 15] on input "50" at bounding box center [202, 13] width 30 height 14
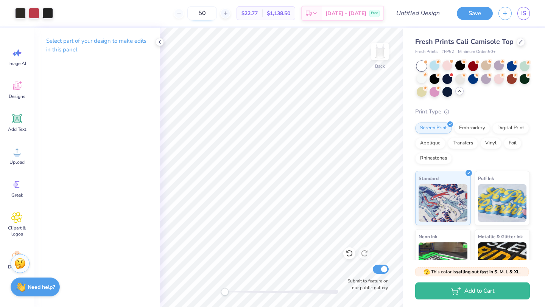
type input "5"
type input "50"
click at [16, 53] on icon at bounding box center [16, 52] width 11 height 11
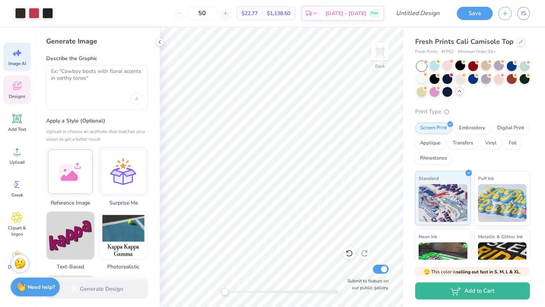
click at [14, 99] on div "Designs" at bounding box center [16, 90] width 27 height 28
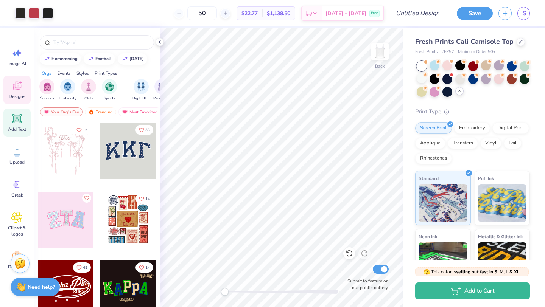
click at [18, 135] on div "Add Text" at bounding box center [16, 123] width 27 height 28
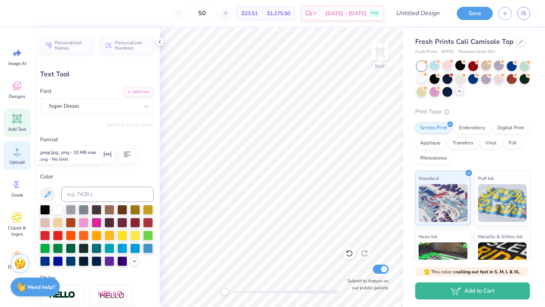
click at [18, 163] on span "Upload" at bounding box center [16, 162] width 15 height 6
click at [12, 155] on icon at bounding box center [16, 151] width 11 height 11
